Goal: Download file/media

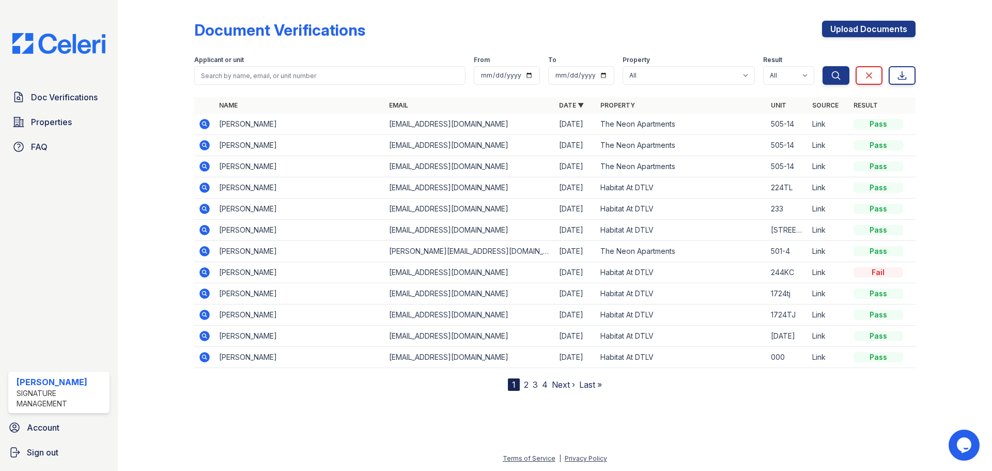
click at [207, 122] on icon at bounding box center [205, 124] width 10 height 10
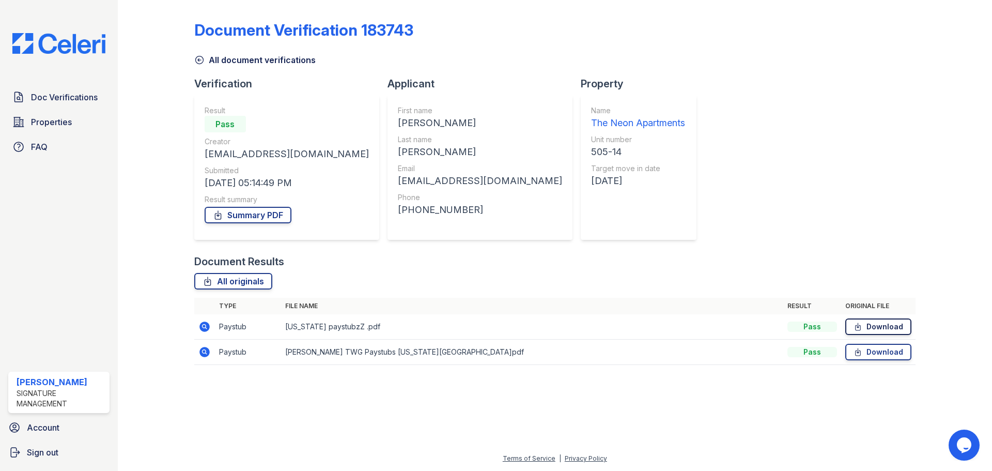
click at [863, 324] on icon at bounding box center [858, 326] width 9 height 10
click at [897, 355] on link "Download" at bounding box center [879, 352] width 66 height 17
click at [251, 213] on link "Summary PDF" at bounding box center [248, 215] width 87 height 17
click at [810, 163] on div "Document Verification 183743 All document verifications Verification Result Pas…" at bounding box center [555, 189] width 722 height 371
